Goal: Task Accomplishment & Management: Complete application form

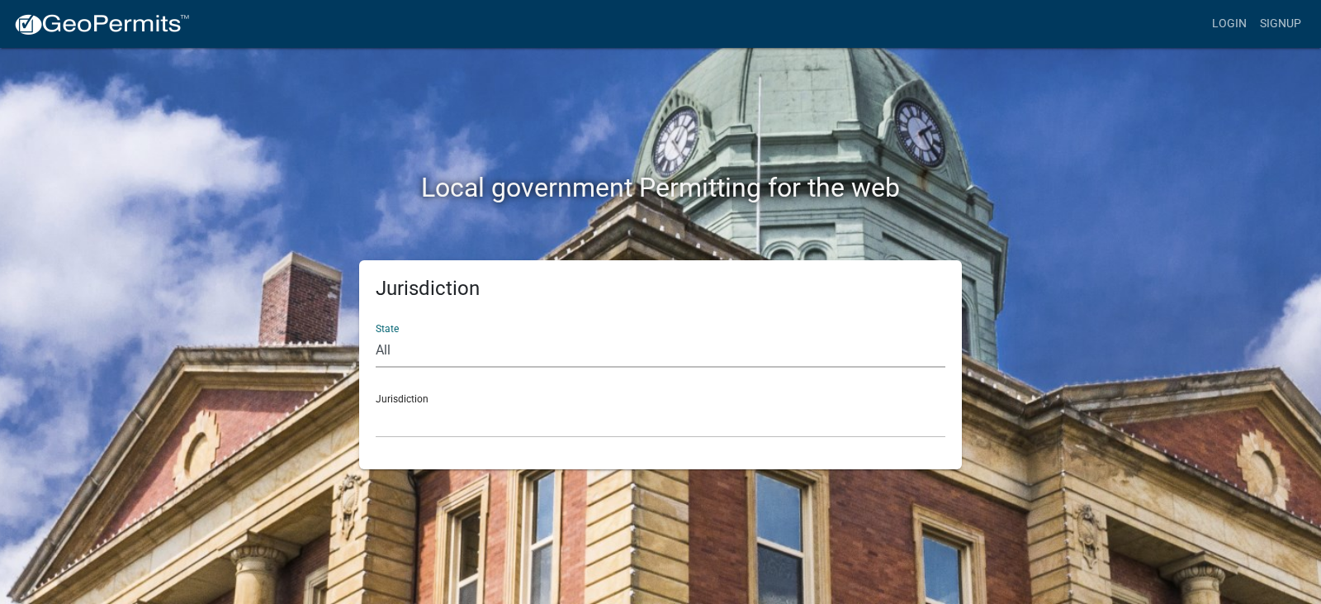
click at [404, 346] on select "All [US_STATE] [US_STATE] [US_STATE] [US_STATE] [US_STATE] [US_STATE] [US_STATE…" at bounding box center [661, 351] width 570 height 34
select select "[US_STATE]"
click at [376, 334] on select "All [US_STATE] [US_STATE] [US_STATE] [US_STATE] [US_STATE] [US_STATE] [US_STATE…" at bounding box center [661, 351] width 570 height 34
click at [414, 399] on div "Jurisdiction [GEOGRAPHIC_DATA], [US_STATE][PERSON_NAME][GEOGRAPHIC_DATA], [US_S…" at bounding box center [661, 409] width 570 height 57
click at [417, 415] on select "[GEOGRAPHIC_DATA], [US_STATE][PERSON_NAME][GEOGRAPHIC_DATA], [US_STATE][PERSON_…" at bounding box center [661, 421] width 570 height 34
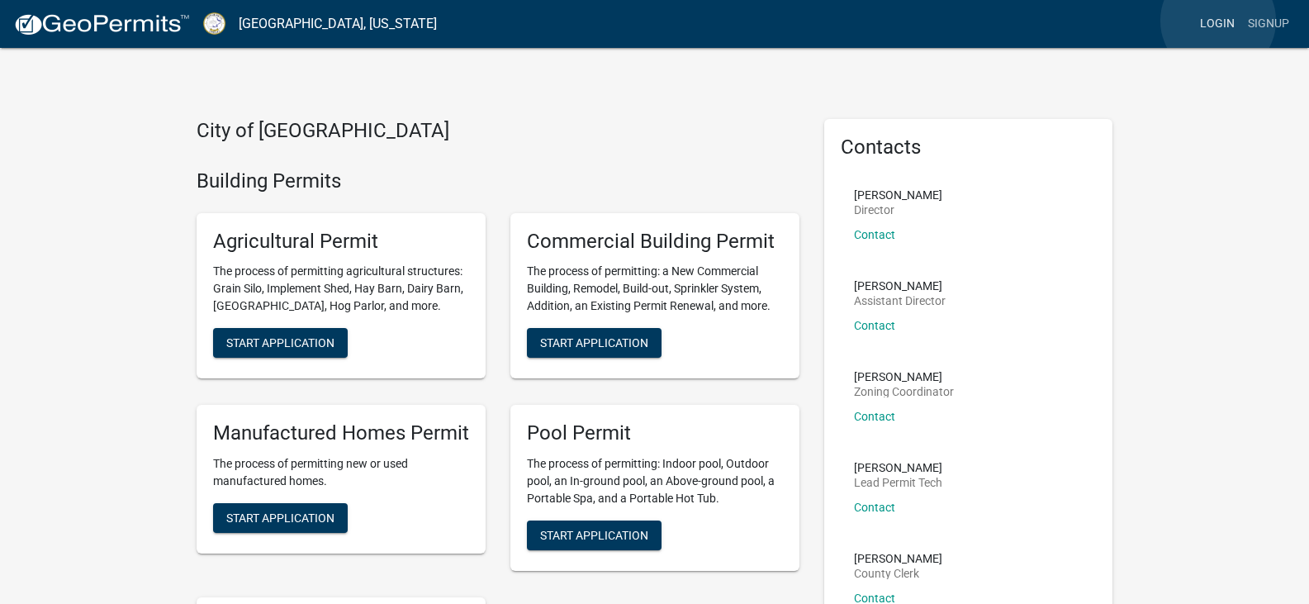
click at [1218, 21] on link "Login" at bounding box center [1217, 23] width 48 height 31
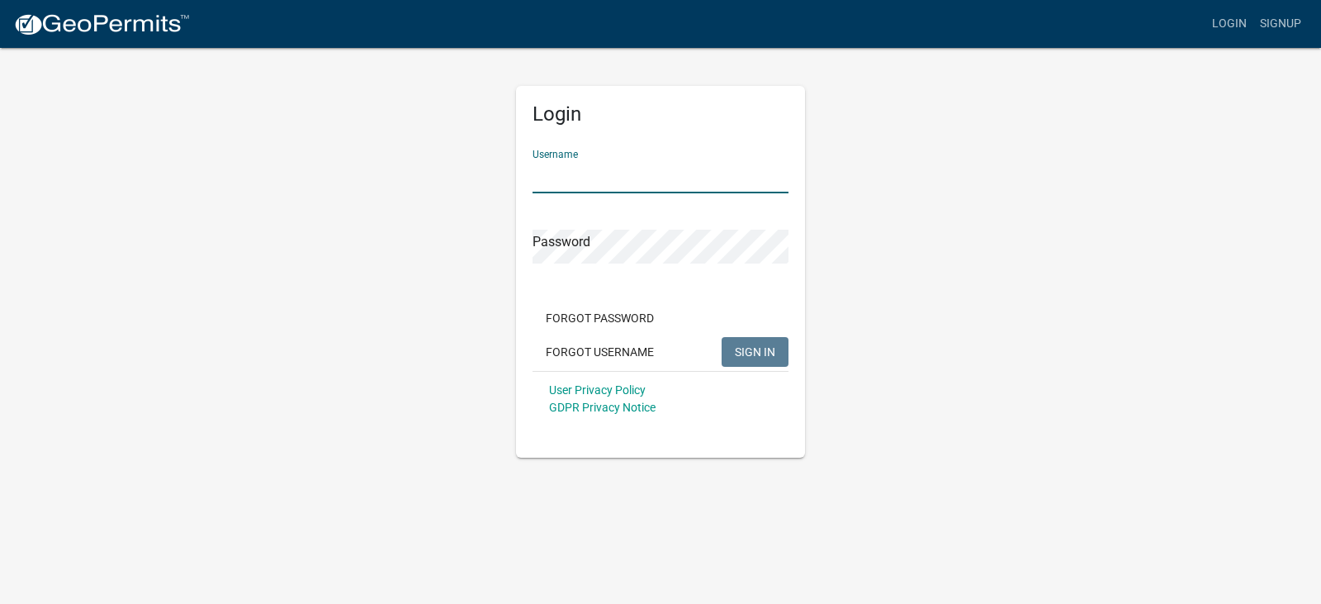
click at [614, 179] on input "Username" at bounding box center [661, 176] width 256 height 34
type input "reflection"
click at [753, 353] on span "SIGN IN" at bounding box center [755, 350] width 40 height 13
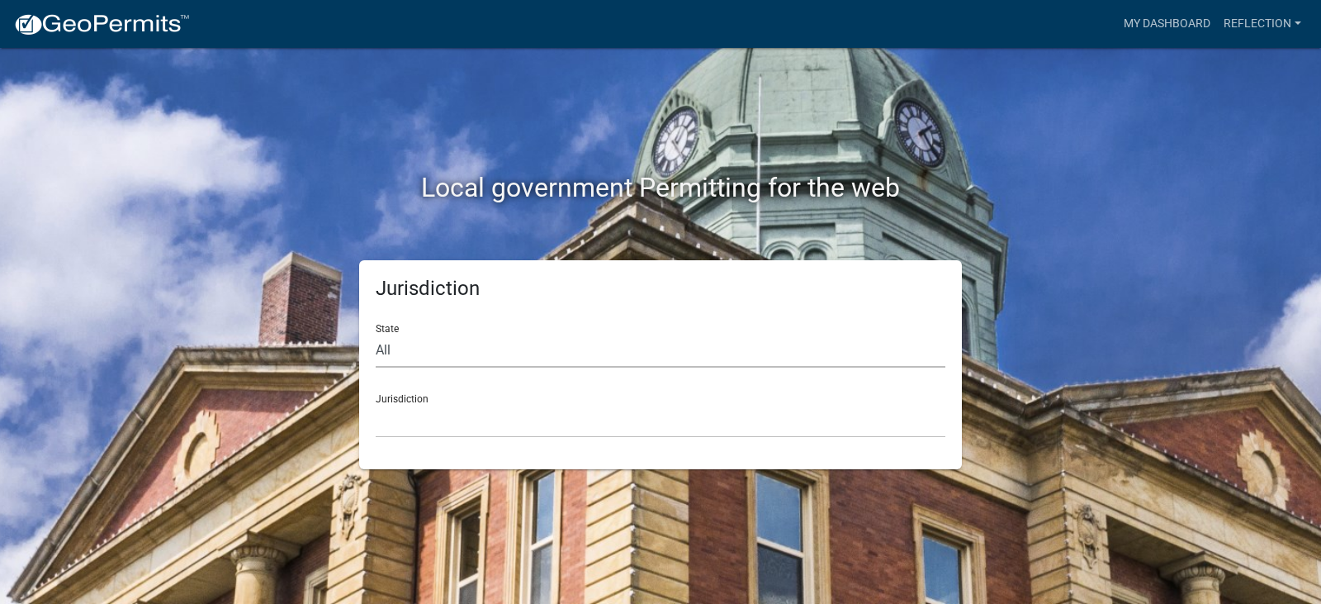
click at [450, 352] on select "All [US_STATE] [US_STATE] [US_STATE] [US_STATE] [US_STATE] [US_STATE] [US_STATE…" at bounding box center [661, 351] width 570 height 34
select select "[US_STATE]"
click at [376, 334] on select "All [US_STATE] [US_STATE] [US_STATE] [US_STATE] [US_STATE] [US_STATE] [US_STATE…" at bounding box center [661, 351] width 570 height 34
click at [444, 404] on select "[GEOGRAPHIC_DATA], [US_STATE][PERSON_NAME][GEOGRAPHIC_DATA], [US_STATE][PERSON_…" at bounding box center [661, 421] width 570 height 34
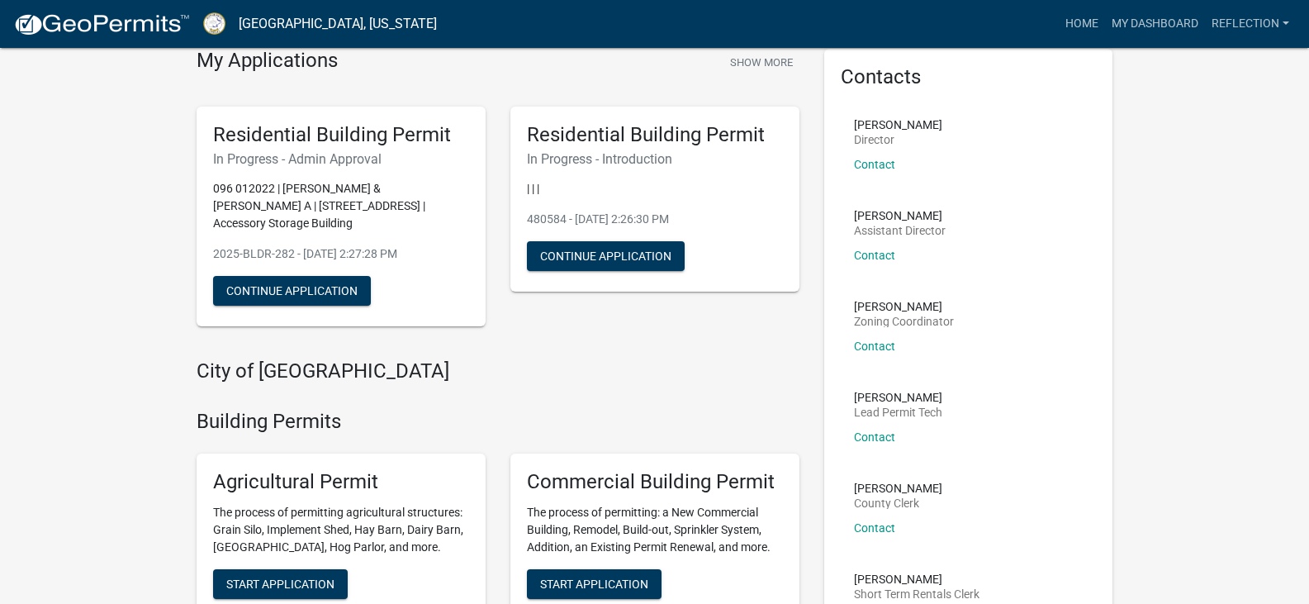
scroll to position [49, 0]
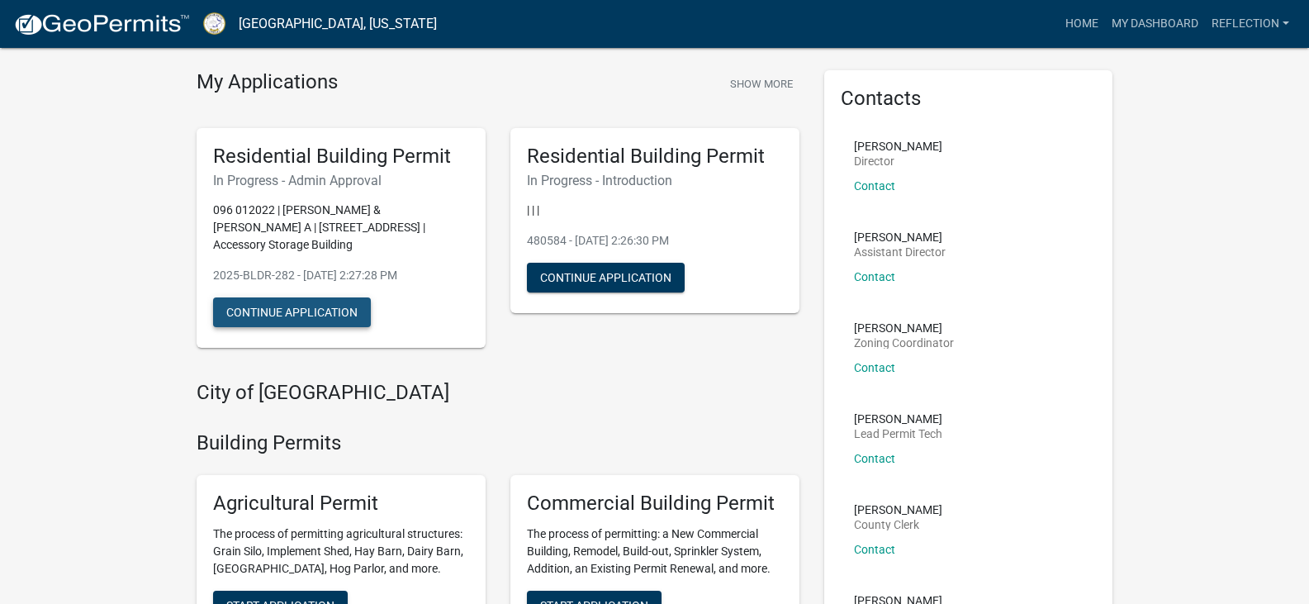
click at [282, 315] on button "Continue Application" at bounding box center [292, 312] width 158 height 30
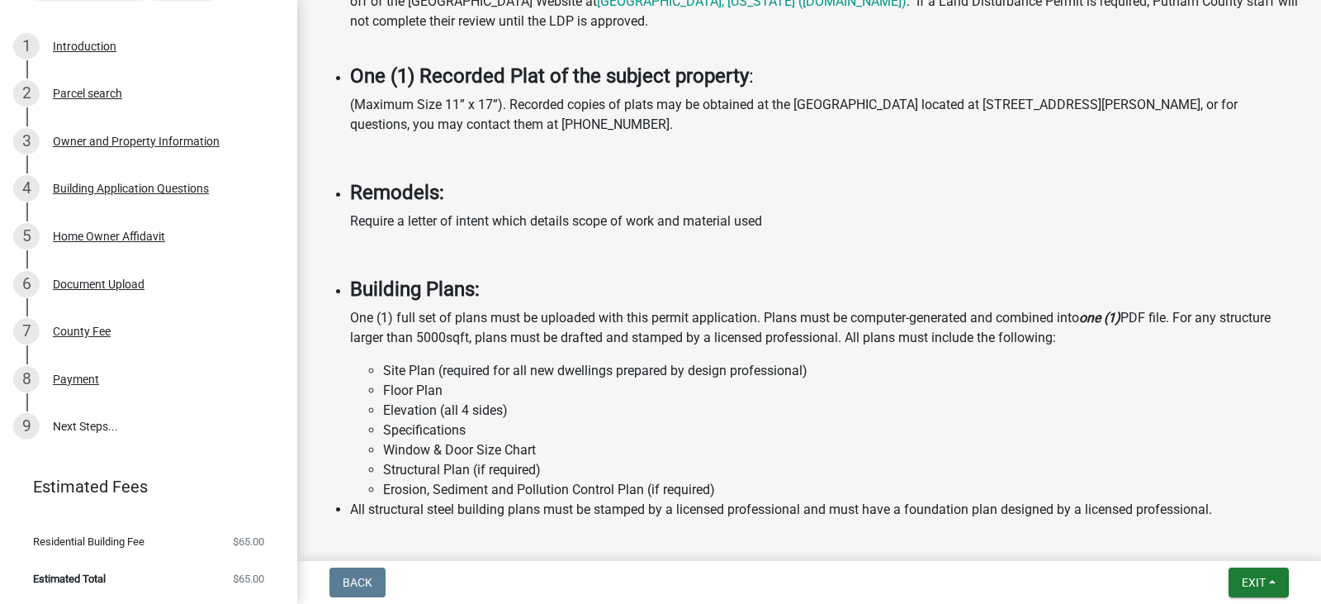
scroll to position [1305, 0]
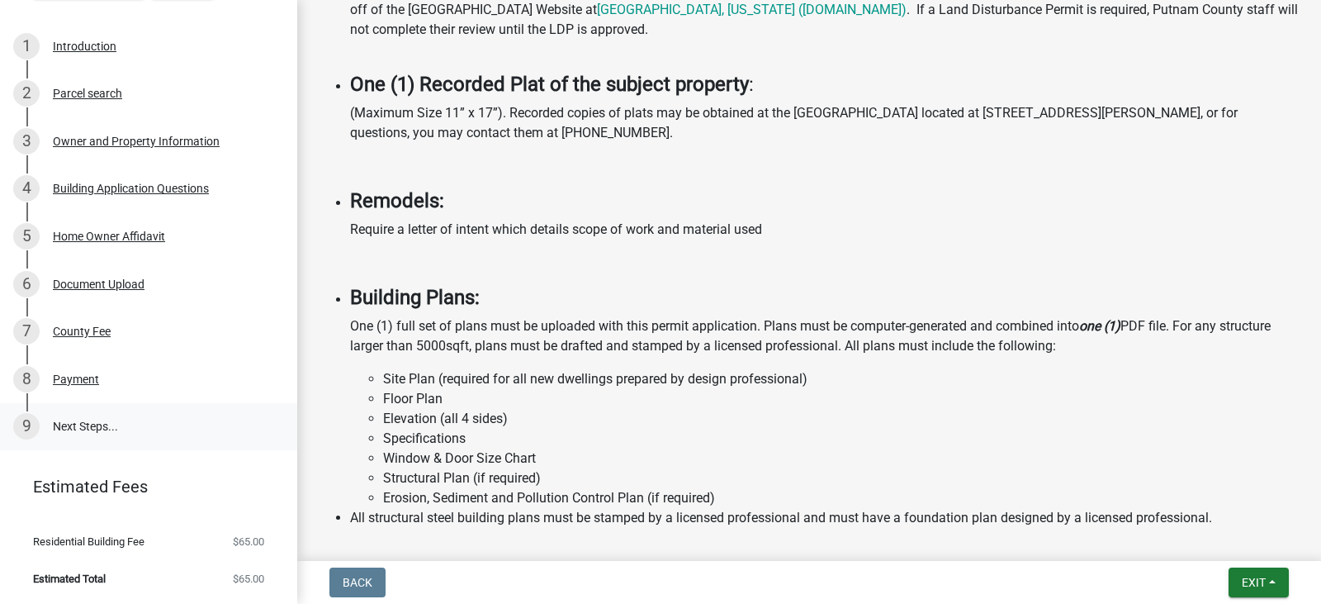
click at [83, 423] on link "9 Next Steps..." at bounding box center [148, 427] width 297 height 48
click at [22, 426] on div "9" at bounding box center [26, 426] width 26 height 26
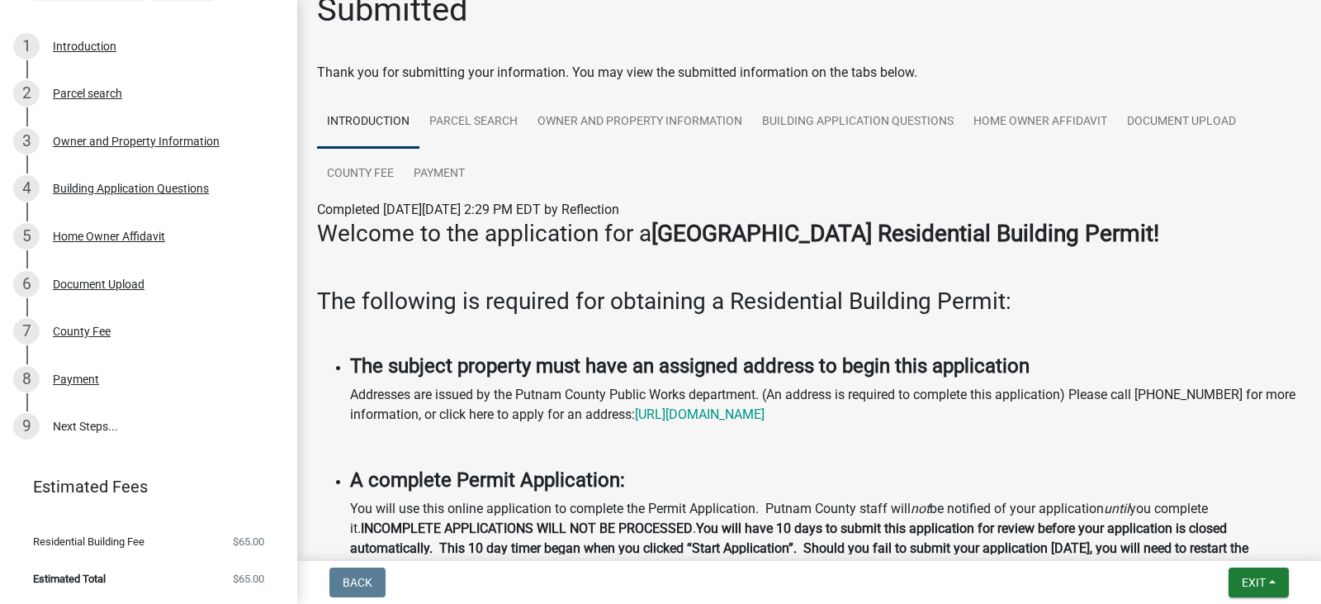
scroll to position [0, 0]
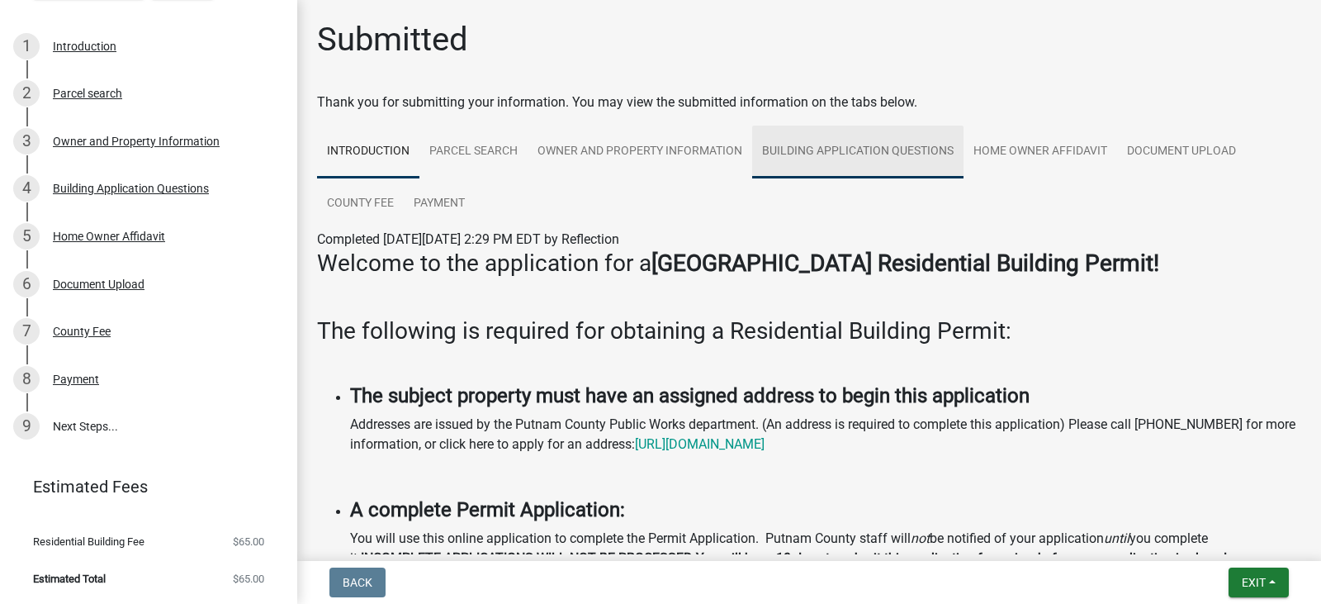
click at [840, 148] on link "Building Application Questions" at bounding box center [857, 152] width 211 height 53
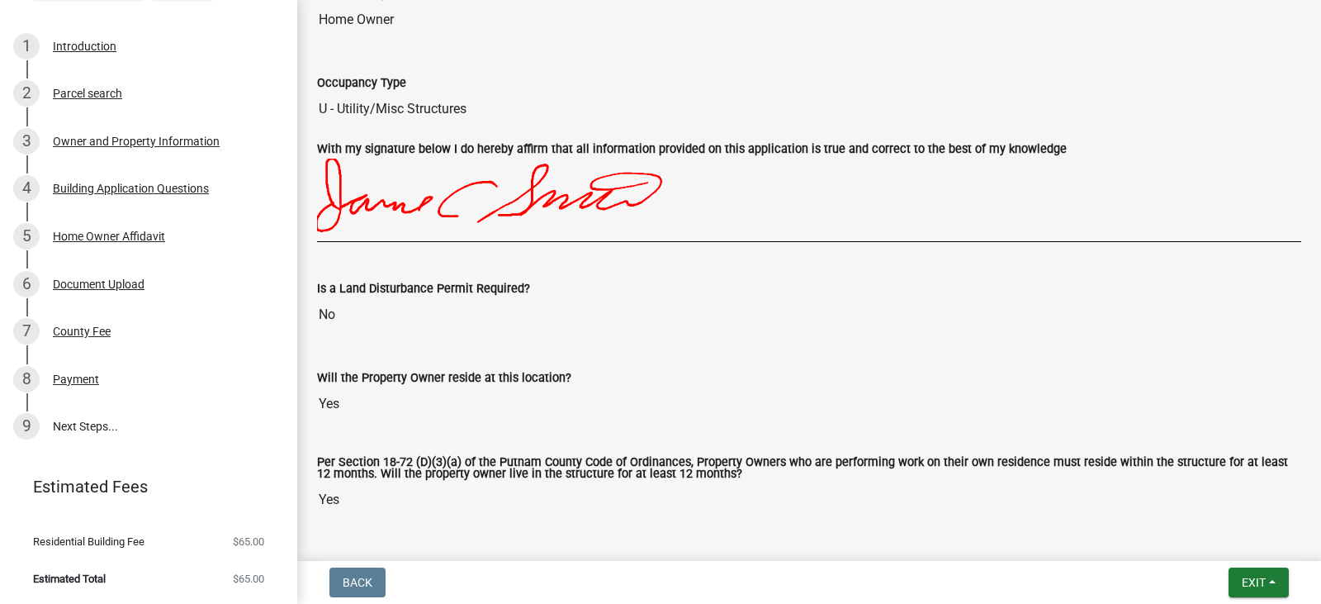
scroll to position [4686, 0]
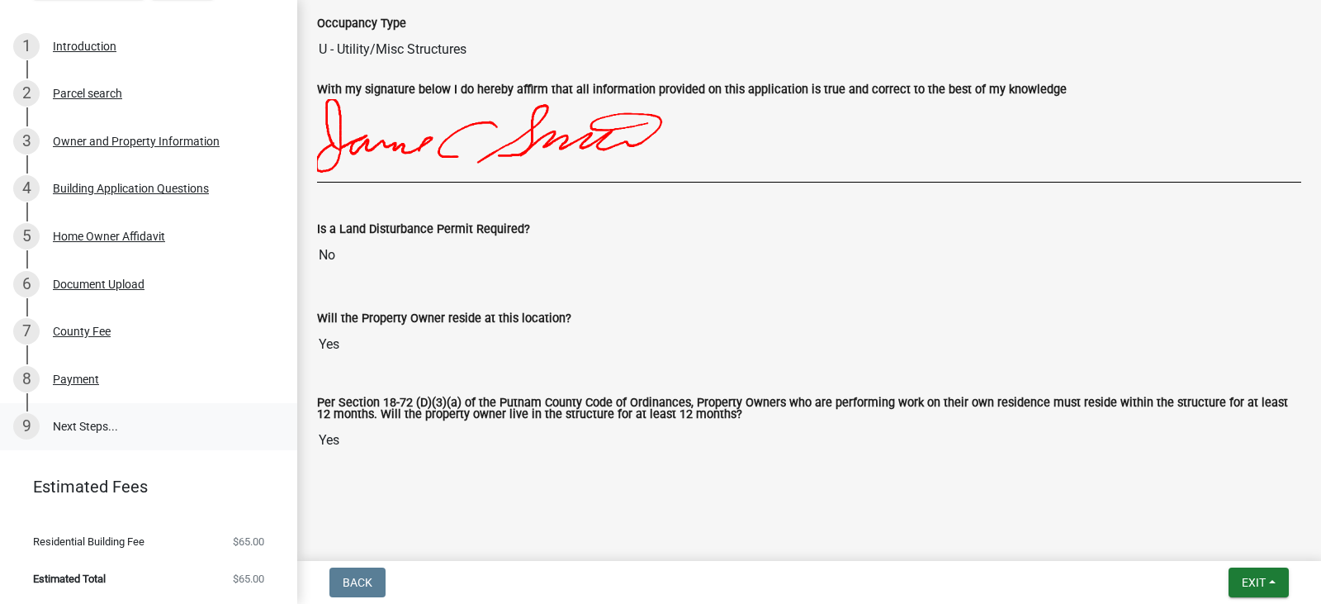
click at [24, 424] on div "9" at bounding box center [26, 426] width 26 height 26
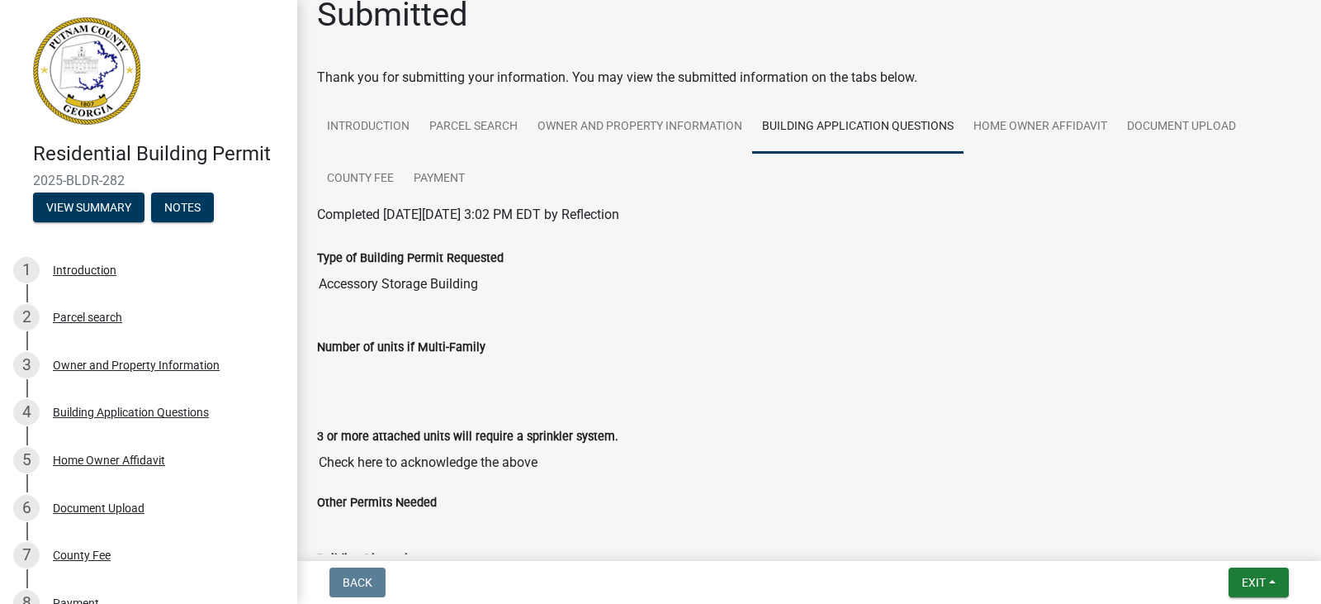
scroll to position [0, 0]
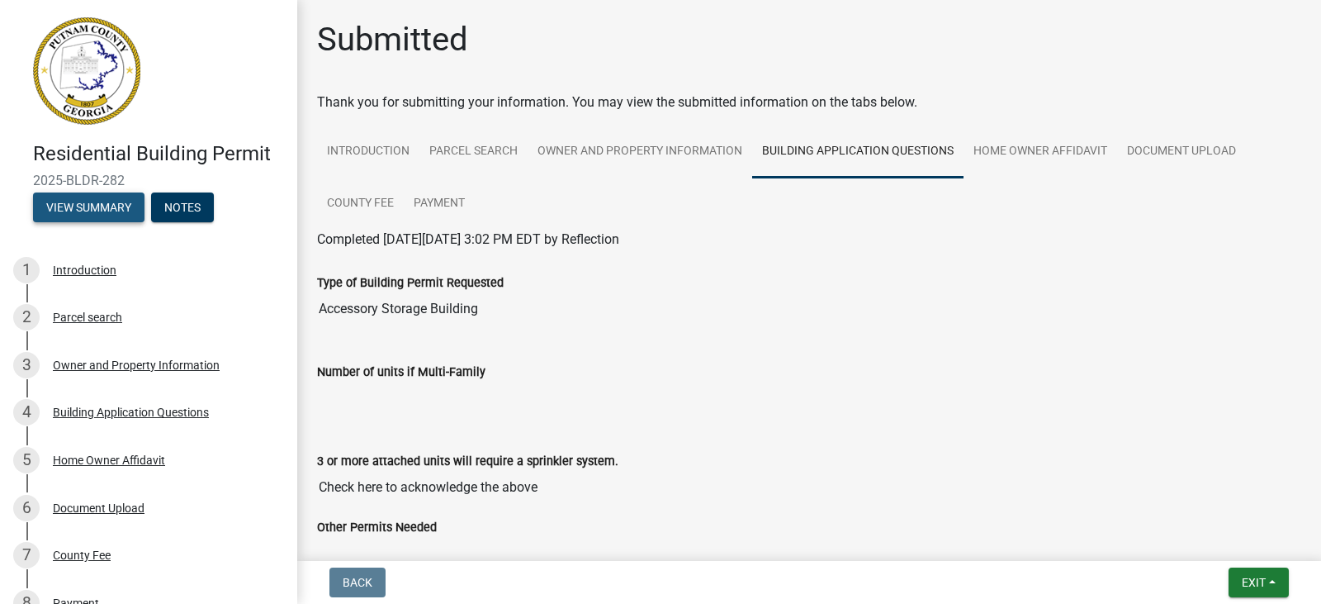
click at [84, 209] on button "View Summary" at bounding box center [88, 207] width 111 height 30
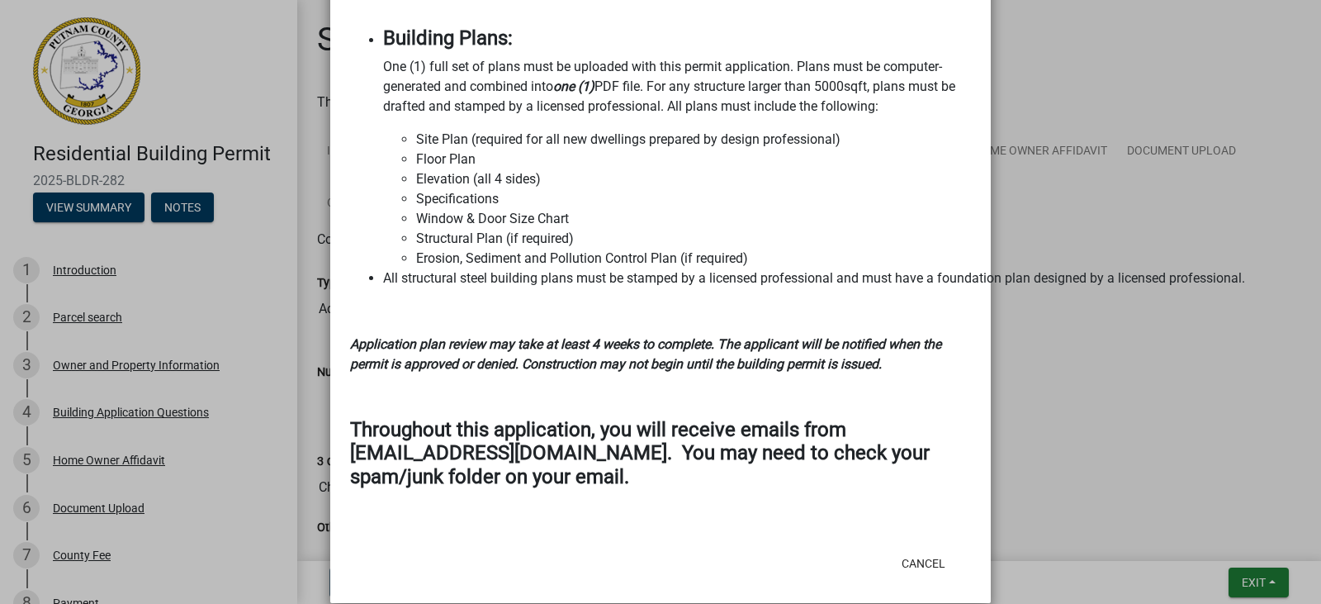
scroll to position [1919, 0]
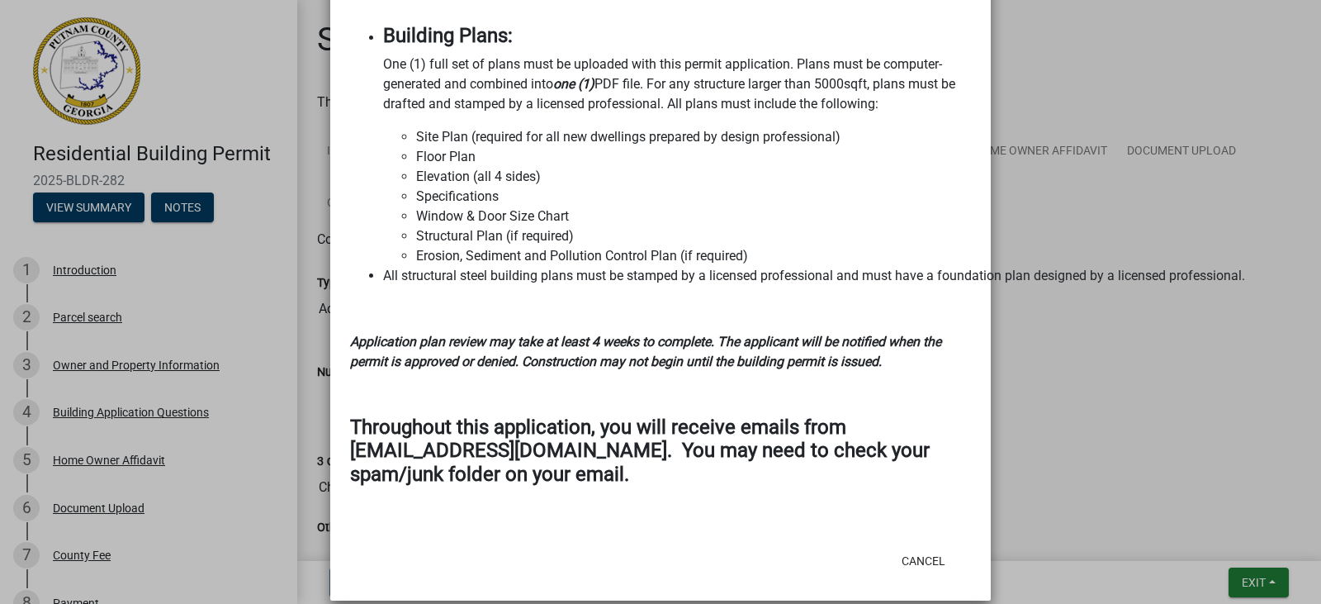
click at [1159, 199] on ngb-modal-window "Summary × Printer Friendly Introduction Parcel search Owner and Property Inform…" at bounding box center [660, 302] width 1321 height 604
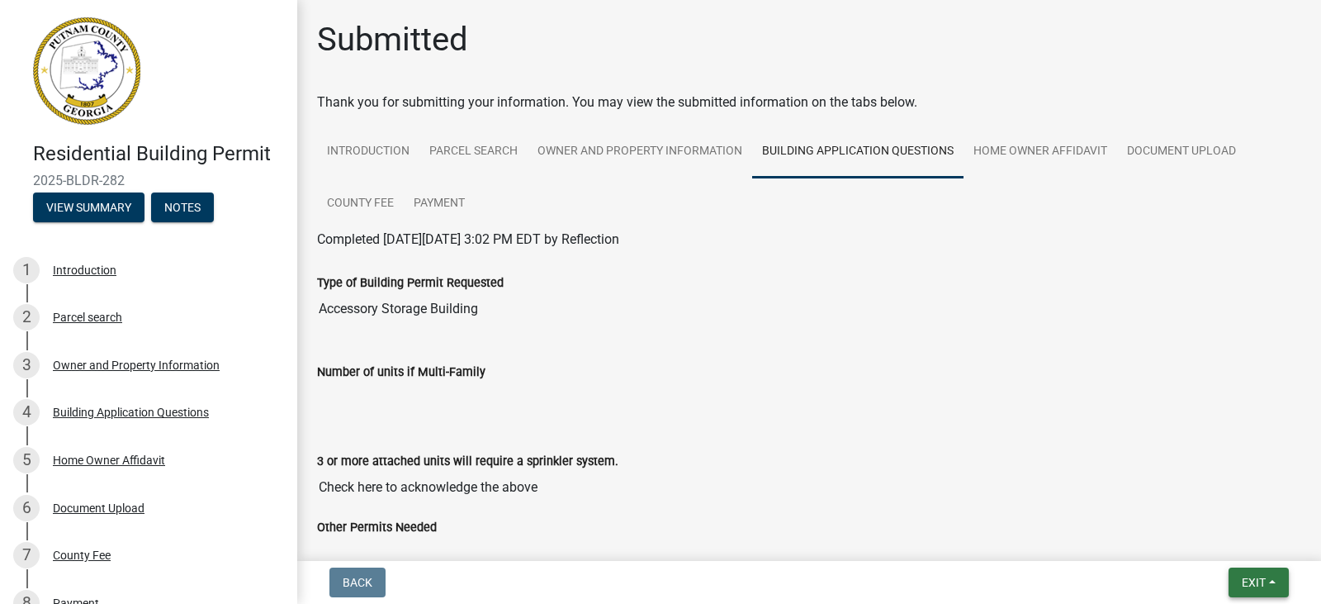
click at [1254, 581] on span "Exit" at bounding box center [1254, 582] width 24 height 13
click at [1199, 540] on button "Save & Exit" at bounding box center [1223, 539] width 132 height 40
